Goal: Task Accomplishment & Management: Complete application form

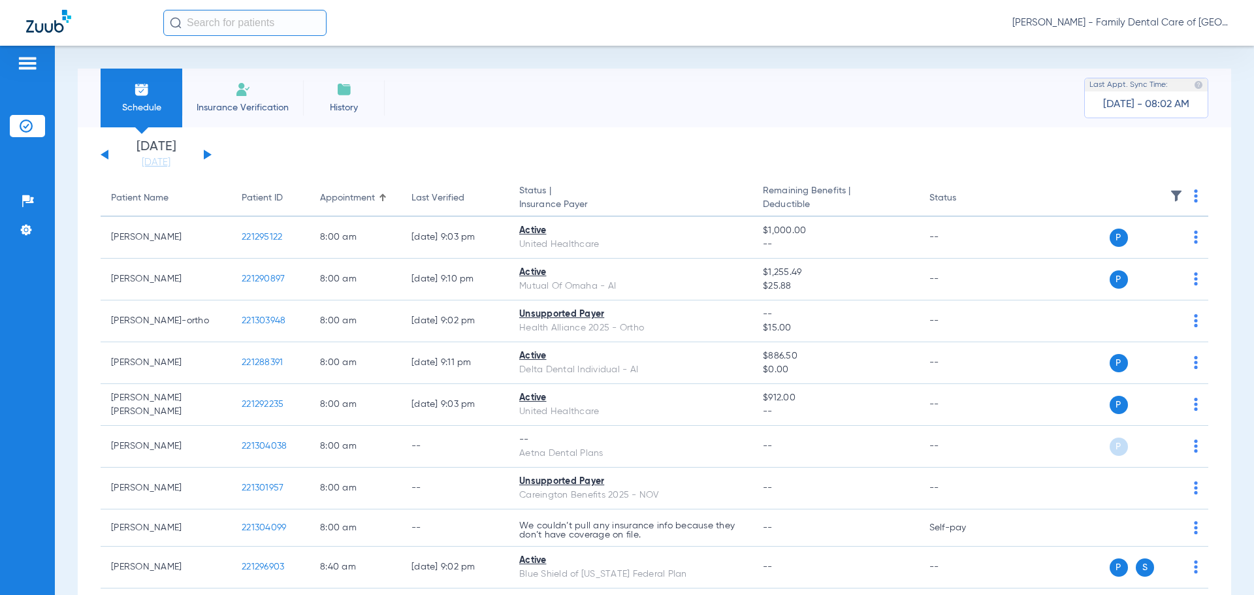
click at [234, 86] on li "Insurance Verification" at bounding box center [242, 98] width 121 height 59
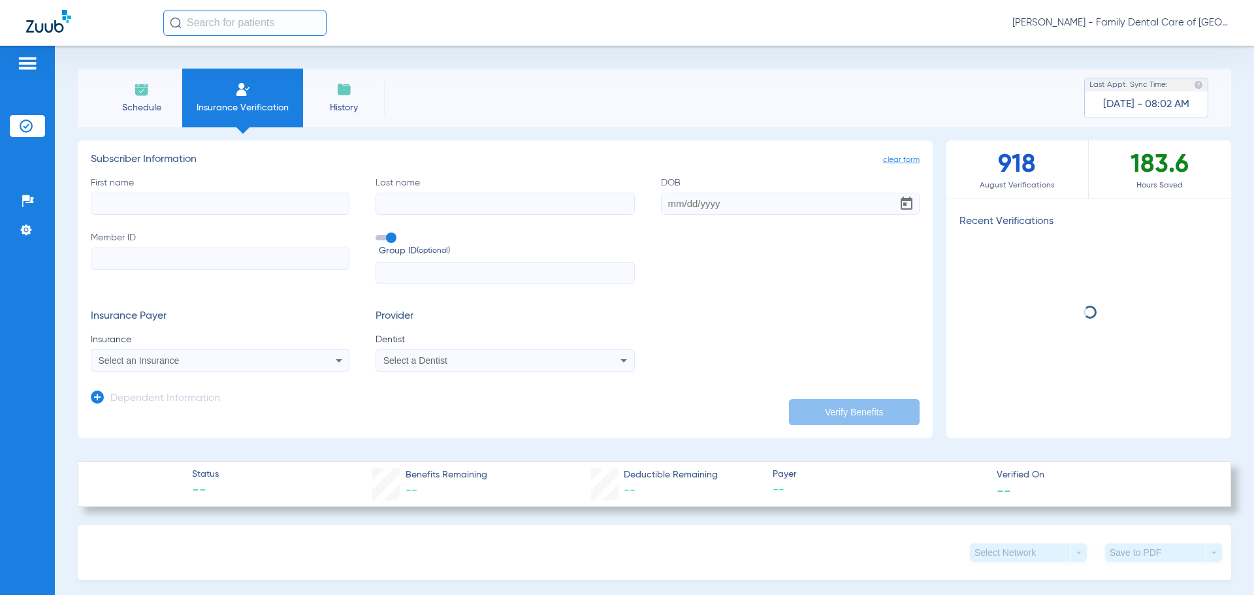
click at [195, 202] on input "First name" at bounding box center [220, 204] width 259 height 22
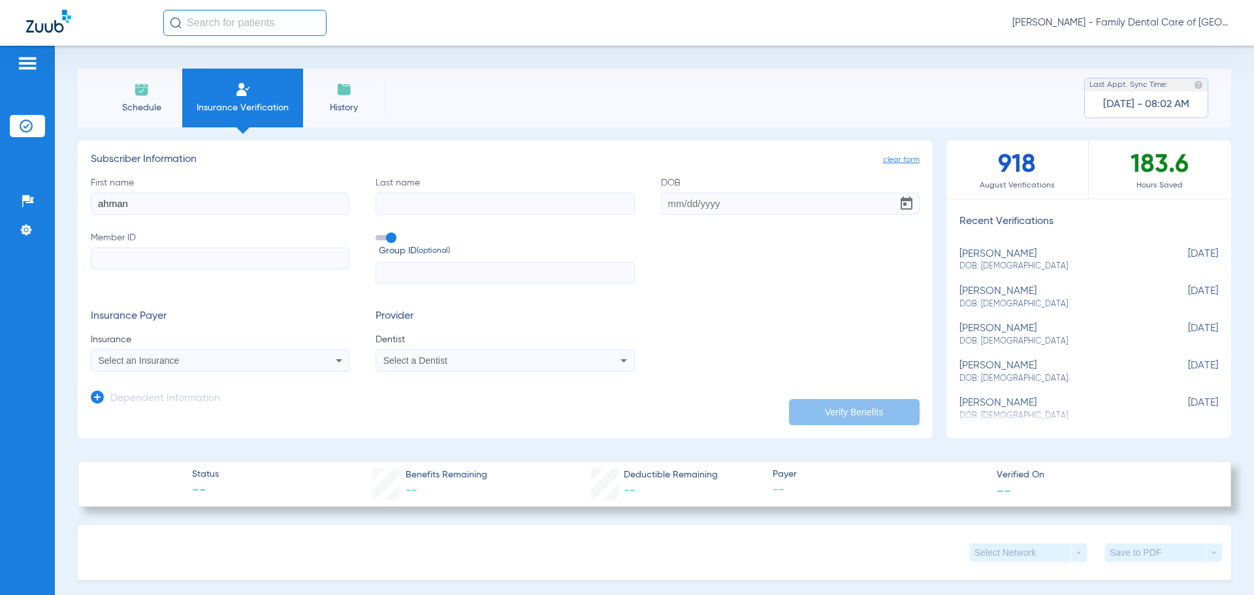
click at [170, 217] on div "First name [PERSON_NAME] Last name DOB Member ID Group ID (optional)" at bounding box center [505, 230] width 829 height 108
click at [170, 212] on input "ahman" at bounding box center [220, 204] width 259 height 22
click at [148, 207] on input "ahman" at bounding box center [220, 204] width 259 height 22
type input "[PERSON_NAME]"
click at [445, 196] on input "Last name" at bounding box center [505, 204] width 259 height 22
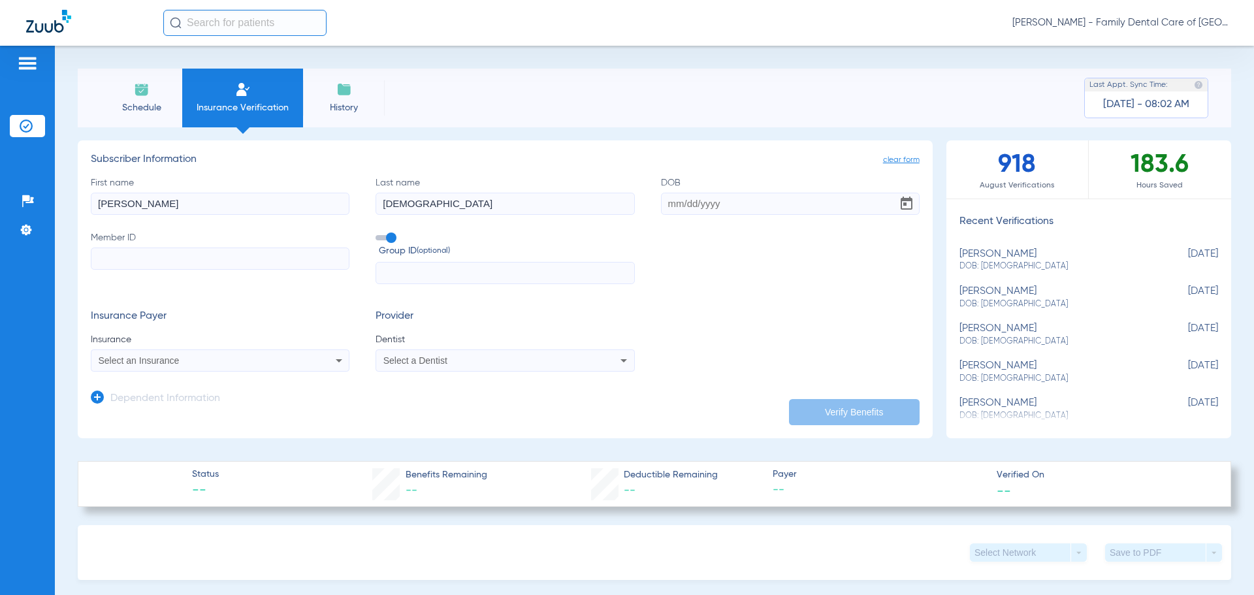
type input "[DEMOGRAPHIC_DATA]"
drag, startPoint x: 245, startPoint y: 215, endPoint x: -34, endPoint y: 236, distance: 279.7
click at [0, 236] on html "[PERSON_NAME] - Family Dental Care of Champaign Patients Insurance Verification…" at bounding box center [627, 297] width 1254 height 595
click at [747, 249] on div "First name [PERSON_NAME] Last name [PERSON_NAME] Required Member ID Group ID (o…" at bounding box center [505, 230] width 829 height 108
click at [143, 202] on input "[PERSON_NAME]" at bounding box center [220, 204] width 259 height 22
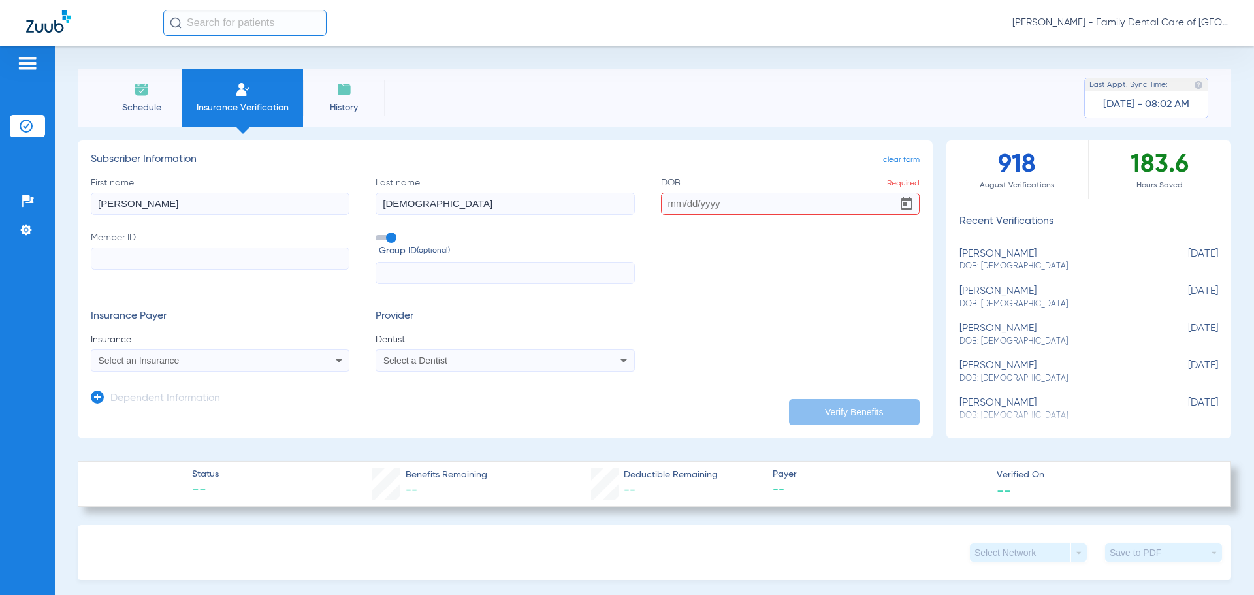
click at [143, 202] on input "[PERSON_NAME]" at bounding box center [220, 204] width 259 height 22
type input "[PERSON_NAME]"
type input "0"
type input "[DATE]"
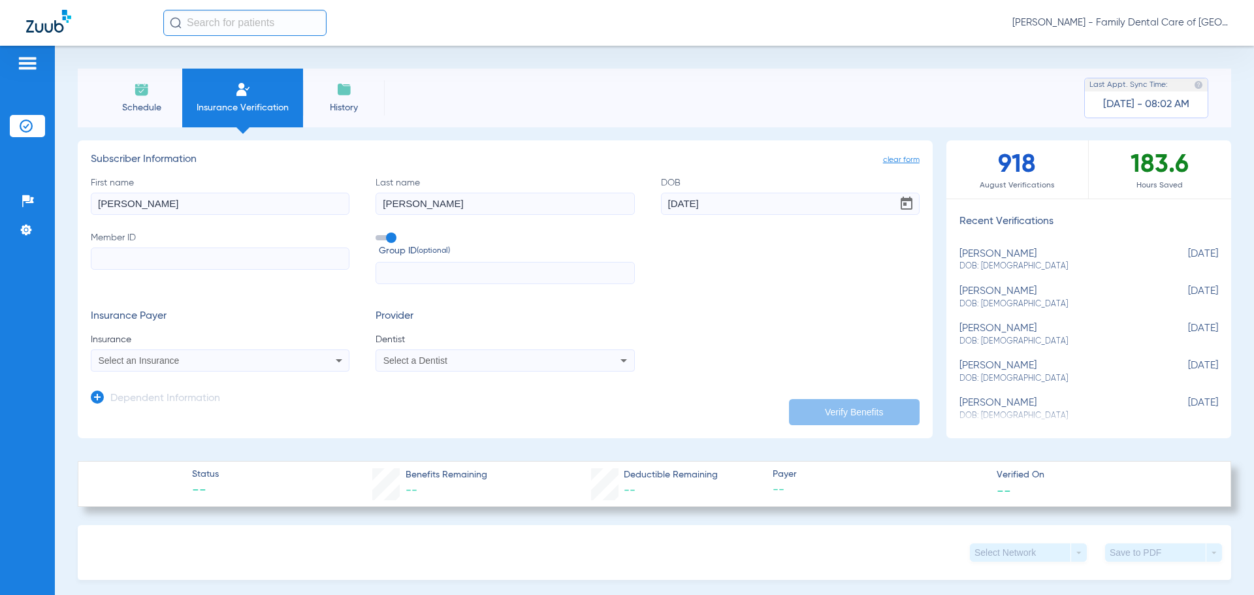
click at [270, 262] on input "Member ID" at bounding box center [220, 259] width 259 height 22
click at [244, 264] on input "Member ID Required" at bounding box center [220, 259] width 259 height 22
type input "003639801"
click at [431, 278] on input "text" at bounding box center [505, 273] width 259 height 22
click at [136, 359] on span "Select an Insurance" at bounding box center [139, 360] width 81 height 10
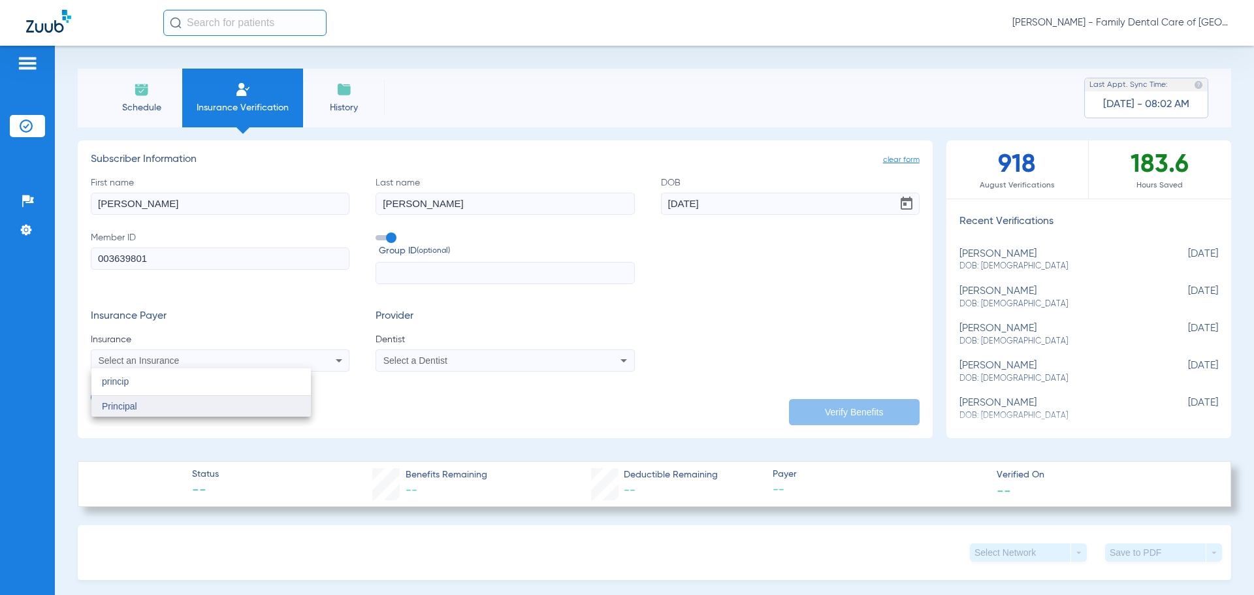
type input "princip"
click at [146, 402] on mat-option "Principal" at bounding box center [200, 406] width 219 height 21
click at [503, 364] on div "Select a Dentist" at bounding box center [480, 360] width 195 height 9
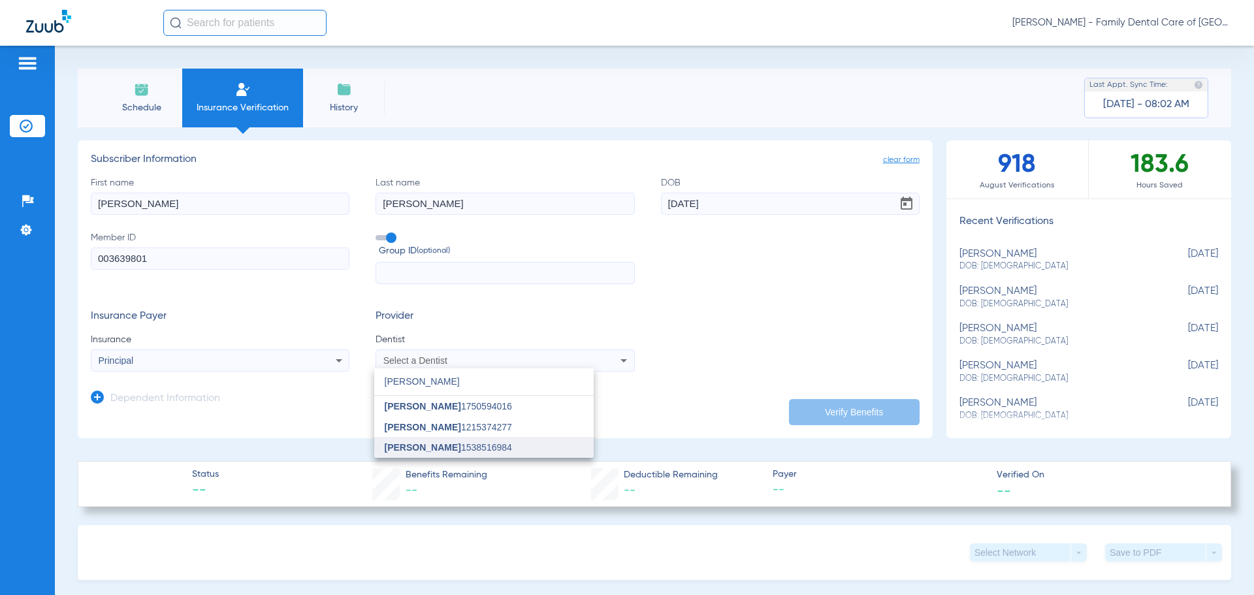
type input "[PERSON_NAME]"
click at [491, 450] on span "[PERSON_NAME] 1538516984" at bounding box center [448, 447] width 127 height 9
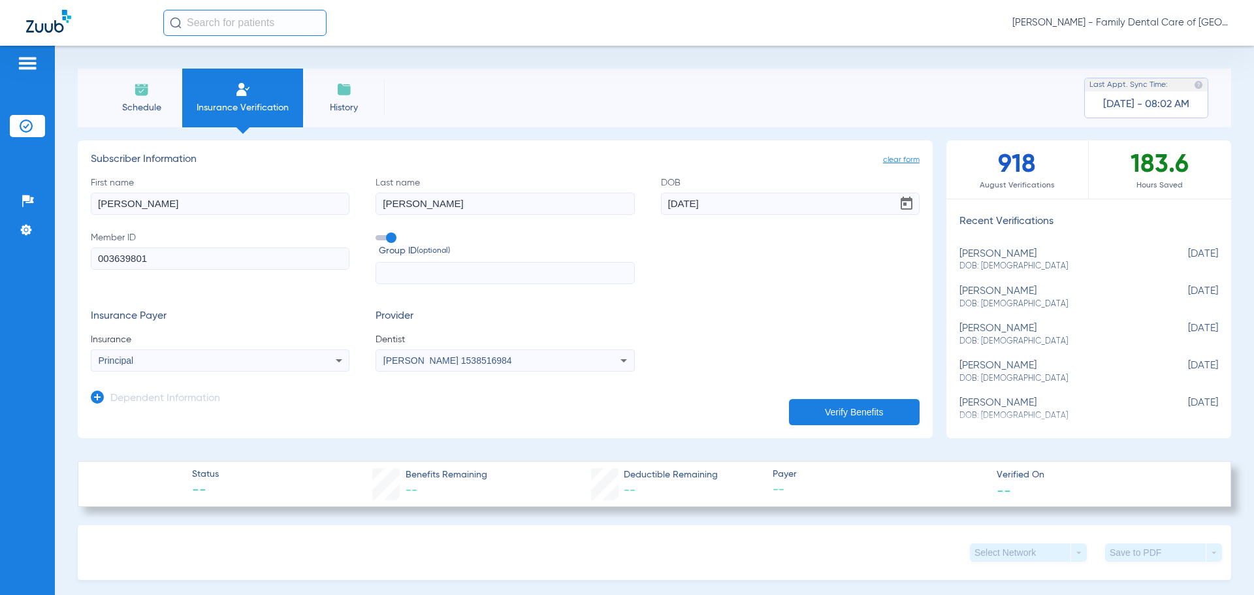
click at [465, 275] on input "text" at bounding box center [505, 273] width 259 height 22
click at [800, 407] on button "Verify Benefits" at bounding box center [854, 412] width 131 height 26
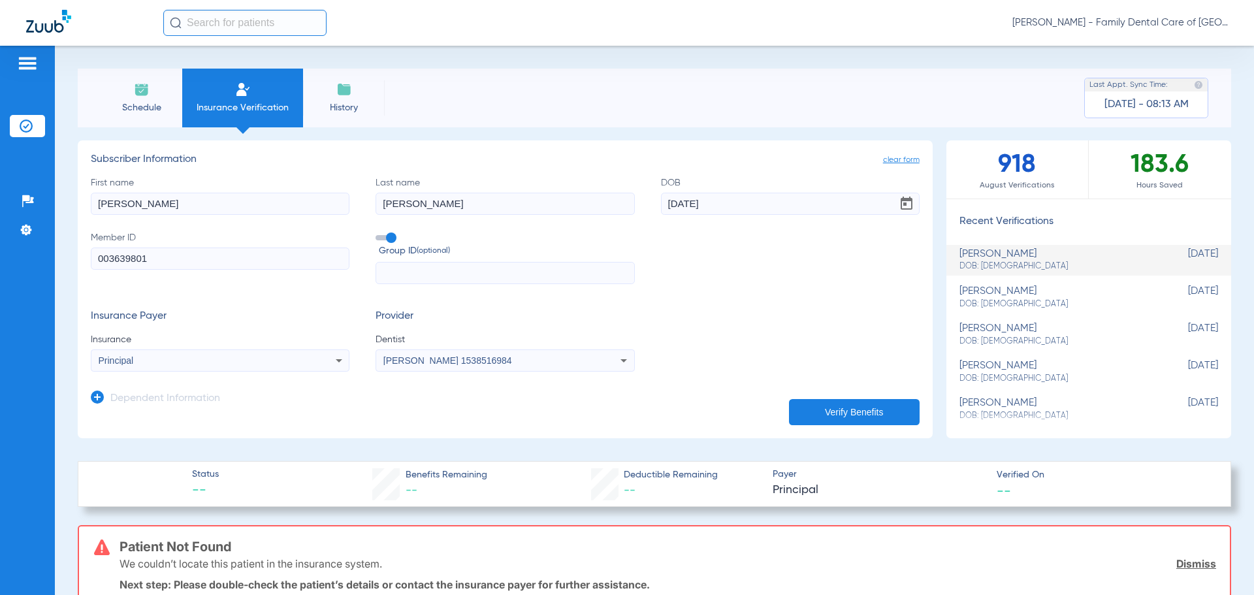
drag, startPoint x: 750, startPoint y: 277, endPoint x: 298, endPoint y: 161, distance: 467.3
click at [750, 277] on div "First name [PERSON_NAME] Last name [PERSON_NAME] [DEMOGRAPHIC_DATA] Member ID 0…" at bounding box center [505, 230] width 829 height 108
